Goal: Task Accomplishment & Management: Manage account settings

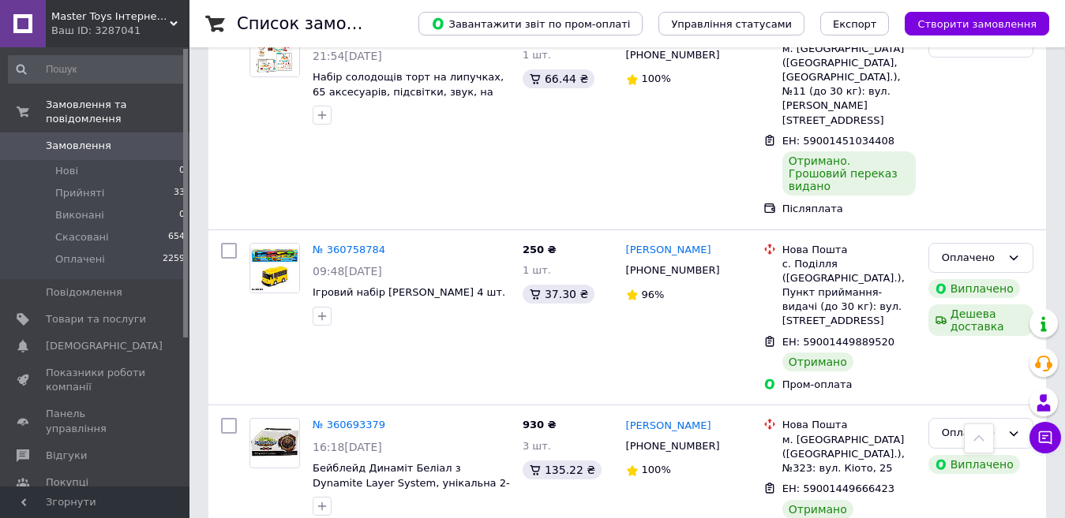
scroll to position [1768, 0]
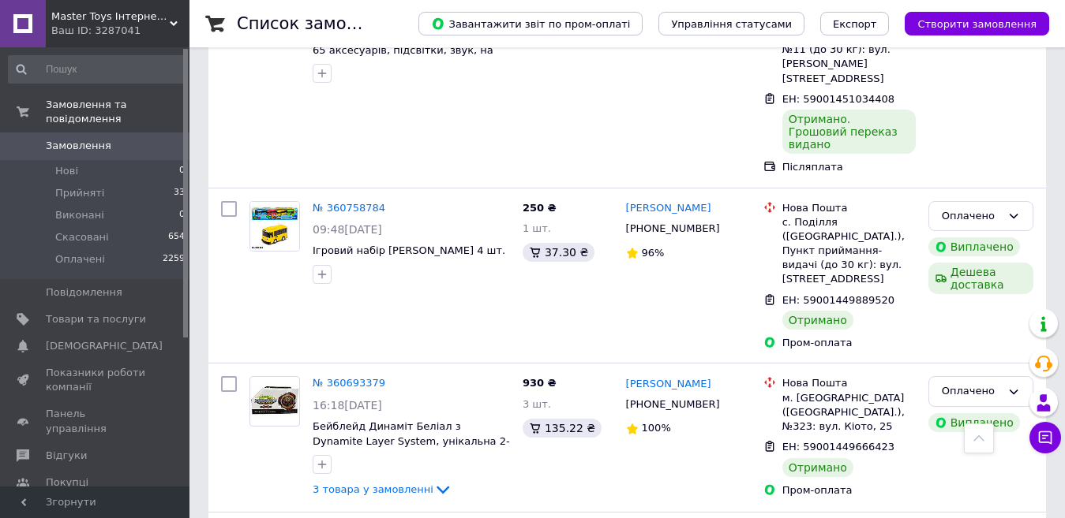
click at [982, 447] on div at bounding box center [979, 439] width 30 height 30
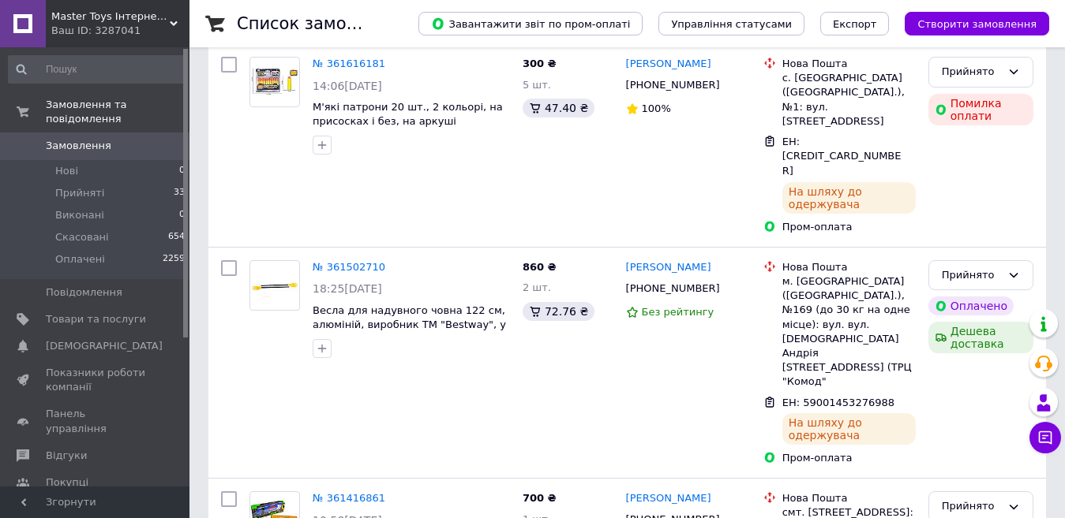
scroll to position [263, 0]
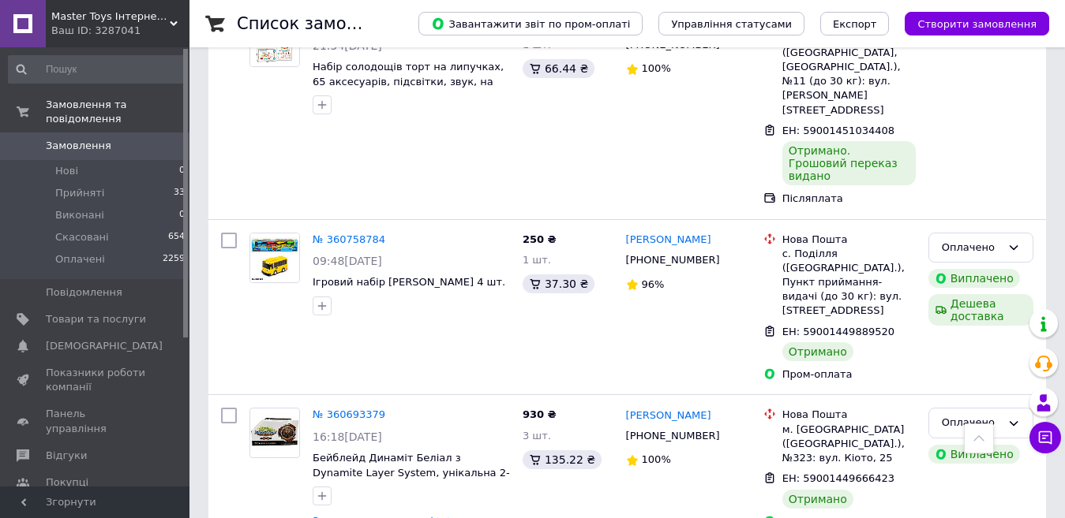
scroll to position [1768, 0]
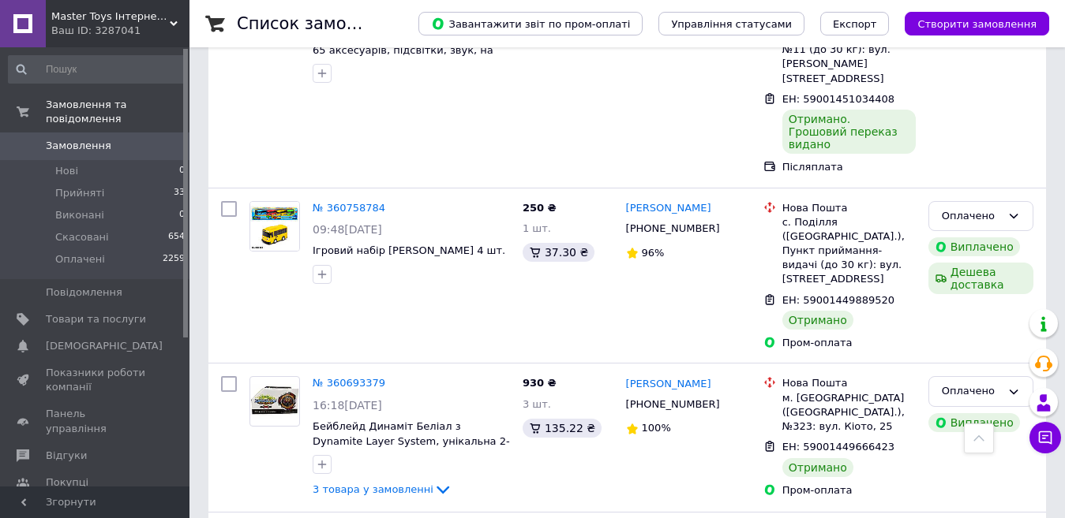
click at [982, 439] on icon at bounding box center [978, 438] width 11 height 11
